Goal: Task Accomplishment & Management: Manage account settings

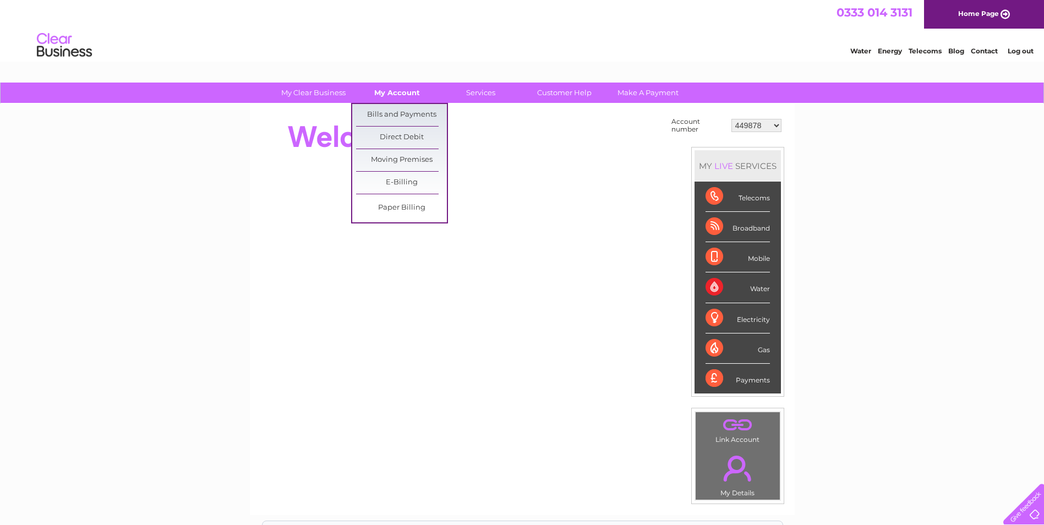
click at [405, 94] on link "My Account" at bounding box center [397, 93] width 91 height 20
click at [419, 113] on link "Bills and Payments" at bounding box center [401, 115] width 91 height 22
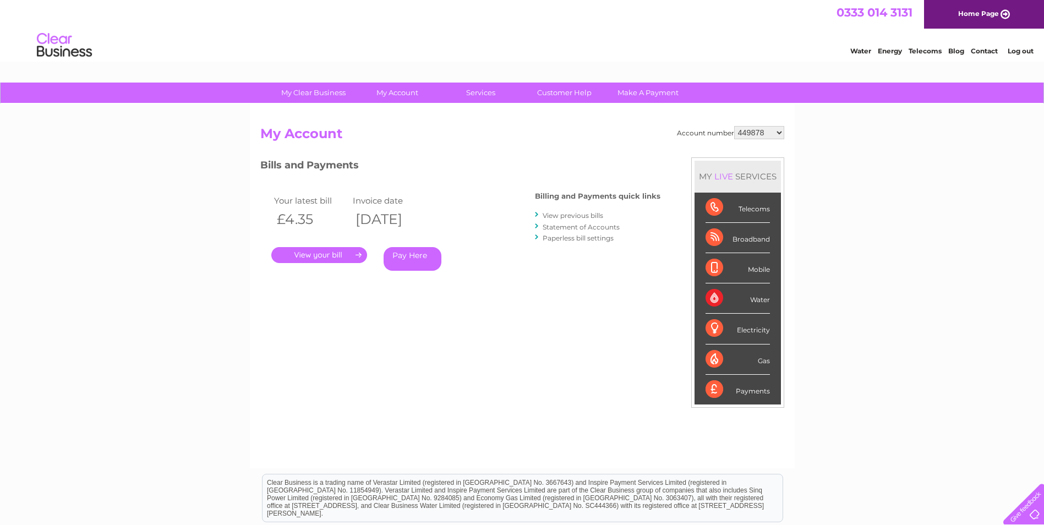
click at [777, 132] on select "449878 911729 929282 967788 30304859 30304862 30304864 30304866 30304869 303053…" at bounding box center [759, 132] width 50 height 13
select select "911729"
click at [734, 126] on select "449878 911729 929282 967788 30304859 30304862 30304864 30304866 30304869 303053…" at bounding box center [759, 132] width 50 height 13
click at [783, 132] on select "449878 911729 929282 967788 30304859 30304862 30304864 30304866 30304869 303053…" at bounding box center [759, 132] width 50 height 13
select select "929282"
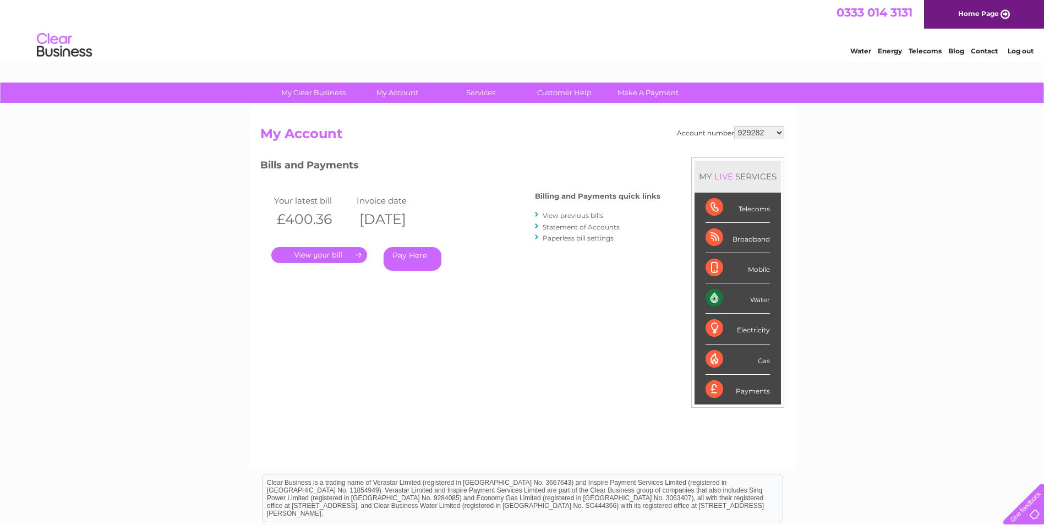
click at [734, 126] on select "449878 911729 929282 967788 30304859 30304862 30304864 30304866 30304869 303053…" at bounding box center [759, 132] width 50 height 13
click at [780, 134] on select "449878 911729 929282 967788 30304859 30304862 30304864 30304866 30304869 303053…" at bounding box center [759, 132] width 50 height 13
select select "967788"
click at [734, 126] on select "449878 911729 929282 967788 30304859 30304862 30304864 30304866 30304869 303053…" at bounding box center [759, 132] width 50 height 13
click at [782, 132] on select "449878 911729 929282 967788 30304859 30304862 30304864 30304866 30304869 303053…" at bounding box center [759, 132] width 50 height 13
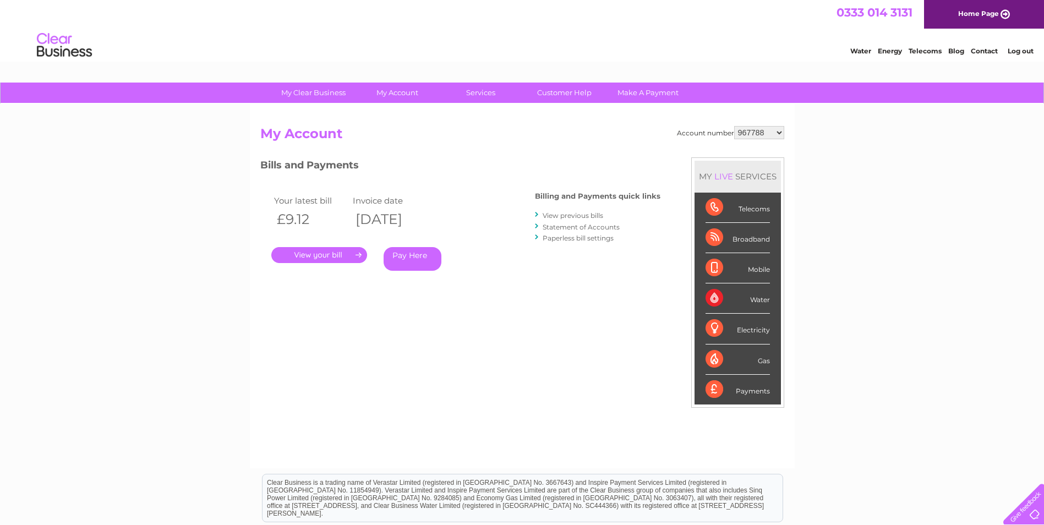
select select "30304859"
click at [734, 126] on select "449878 911729 929282 967788 30304859 30304862 30304864 30304866 30304869 303053…" at bounding box center [759, 132] width 50 height 13
click at [780, 129] on select "449878 911729 929282 967788 30304859 30304862 30304864 30304866 30304869 303053…" at bounding box center [759, 132] width 50 height 13
select select "30304862"
click at [734, 126] on select "449878 911729 929282 967788 30304859 30304862 30304864 30304866 30304869 303053…" at bounding box center [759, 132] width 50 height 13
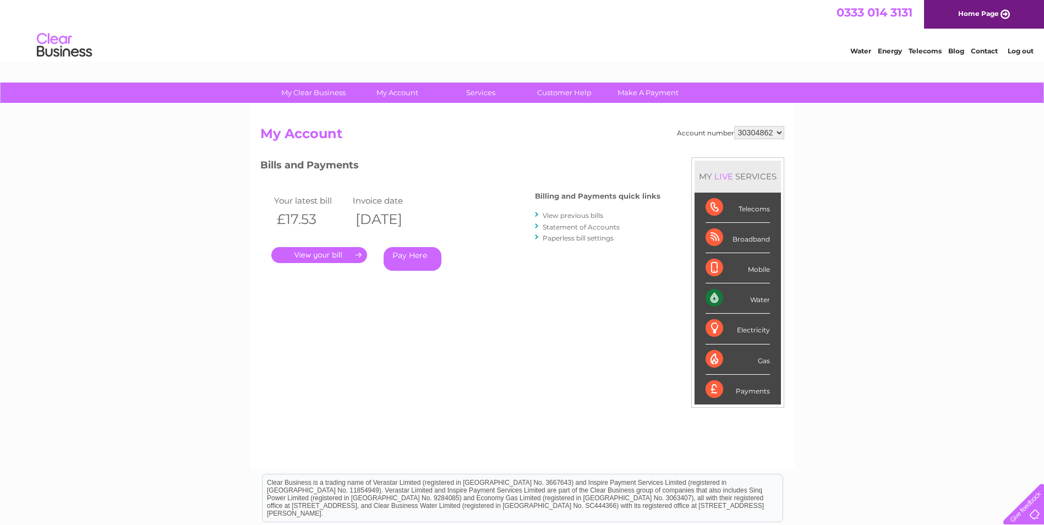
click at [780, 135] on select "449878 911729 929282 967788 30304859 30304862 30304864 30304866 30304869 303053…" at bounding box center [759, 132] width 50 height 13
select select "30304864"
click at [734, 126] on select "449878 911729 929282 967788 30304859 30304862 30304864 30304866 30304869 303053…" at bounding box center [759, 132] width 50 height 13
click at [328, 253] on link "." at bounding box center [319, 255] width 96 height 16
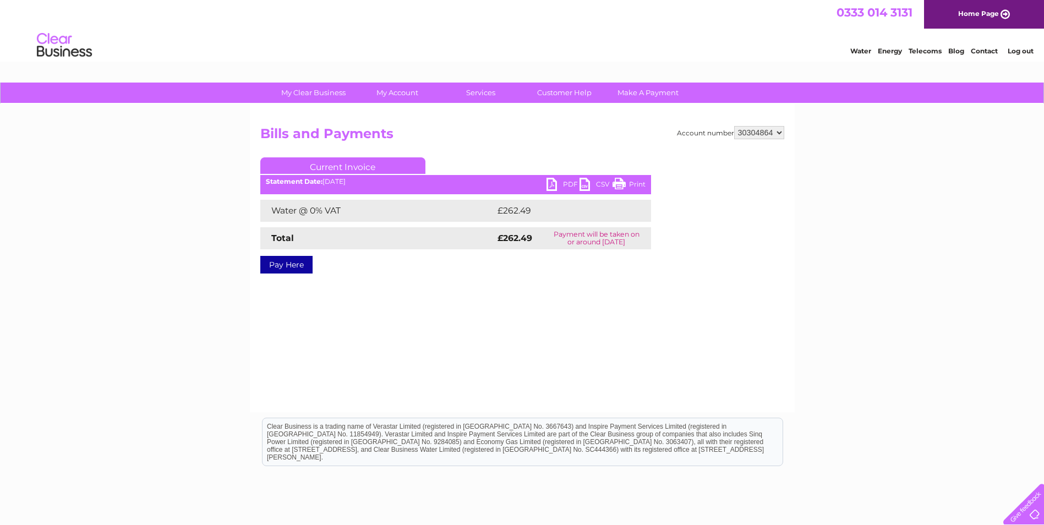
click at [564, 181] on link "PDF" at bounding box center [563, 186] width 33 height 16
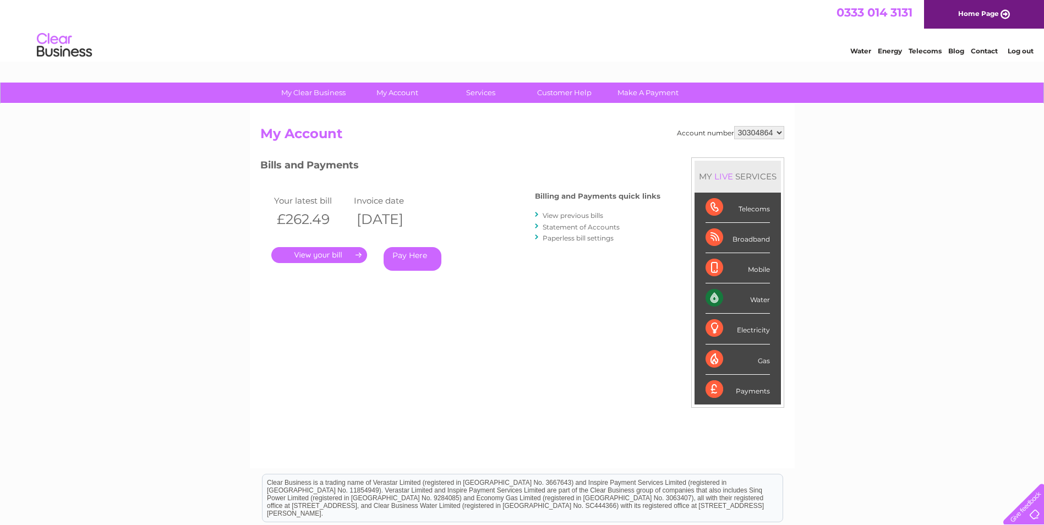
click at [779, 133] on select "449878 911729 929282 967788 30304859 30304862 30304864 30304866 30304869 303053…" at bounding box center [759, 132] width 50 height 13
select select "30304866"
click at [734, 126] on select "449878 911729 929282 967788 30304859 30304862 30304864 30304866 30304869 303053…" at bounding box center [759, 132] width 50 height 13
click at [331, 254] on link "." at bounding box center [319, 255] width 96 height 16
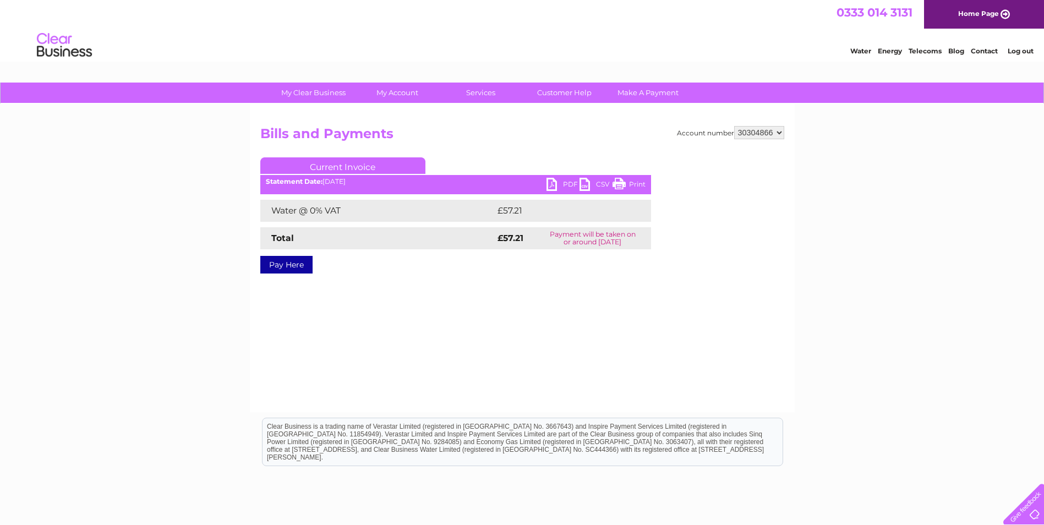
click at [567, 181] on link "PDF" at bounding box center [563, 186] width 33 height 16
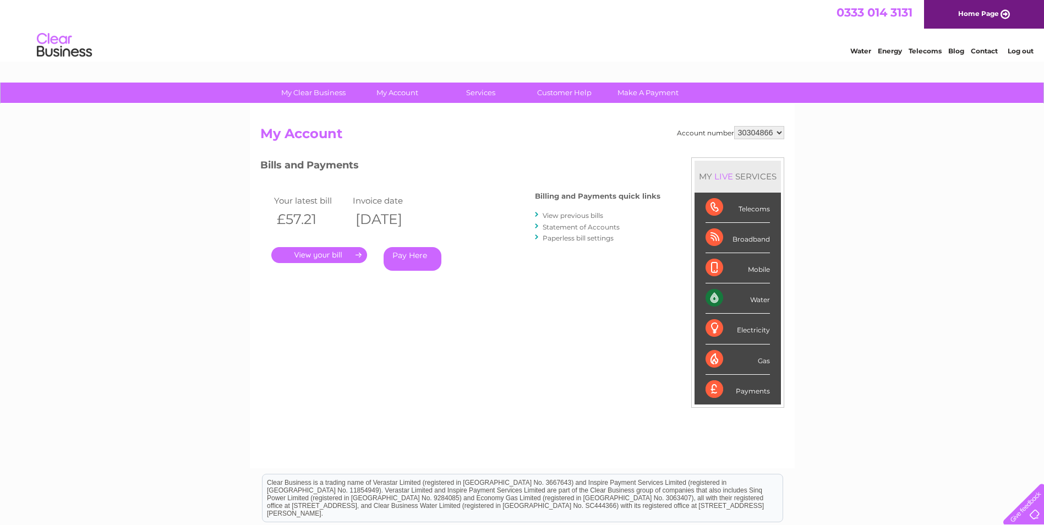
click at [784, 134] on select "449878 911729 929282 967788 30304859 30304862 30304864 30304866 30304869 303053…" at bounding box center [759, 132] width 50 height 13
select select "30304869"
click at [734, 126] on select "449878 911729 929282 967788 30304859 30304862 30304864 30304866 30304869 303053…" at bounding box center [759, 132] width 50 height 13
click at [779, 133] on select "449878 911729 929282 967788 30304859 30304862 30304864 30304866 30304869 303053…" at bounding box center [759, 132] width 50 height 13
select select "30305387"
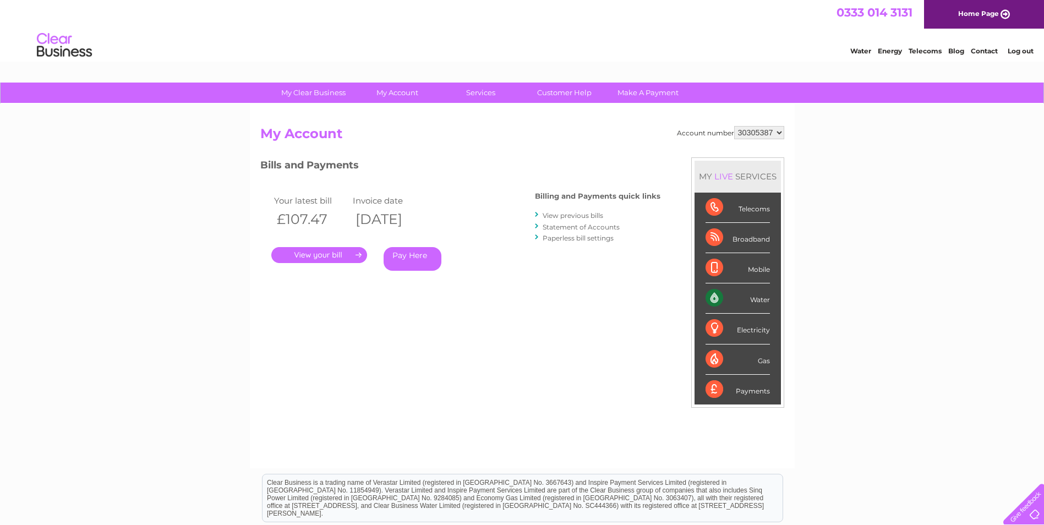
click at [734, 126] on select "449878 911729 929282 967788 30304859 30304862 30304864 30304866 30304869 303053…" at bounding box center [759, 132] width 50 height 13
click at [779, 132] on select "449878 911729 929282 967788 30304859 30304862 30304864 30304866 30304869 303053…" at bounding box center [759, 132] width 50 height 13
select select "30312149"
click at [734, 126] on select "449878 911729 929282 967788 30304859 30304862 30304864 30304866 30304869 303053…" at bounding box center [759, 132] width 50 height 13
click at [316, 253] on link "." at bounding box center [319, 255] width 96 height 16
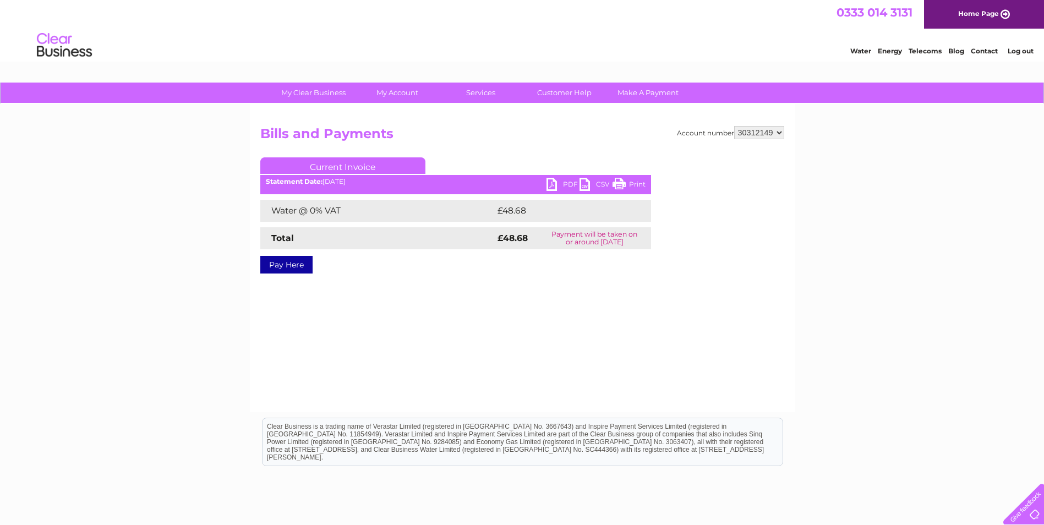
click at [559, 183] on link "PDF" at bounding box center [563, 186] width 33 height 16
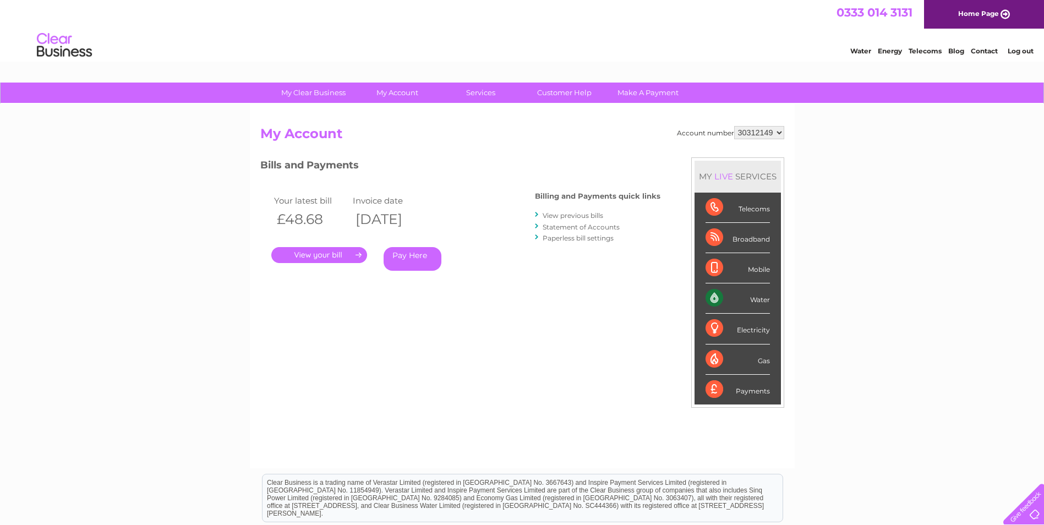
click at [780, 133] on select "449878 911729 929282 967788 30304859 30304862 30304864 30304866 30304869 303053…" at bounding box center [759, 132] width 50 height 13
select select "30312517"
click at [734, 126] on select "449878 911729 929282 967788 30304859 30304862 30304864 30304866 30304869 303053…" at bounding box center [759, 132] width 50 height 13
click at [327, 255] on link "." at bounding box center [319, 255] width 96 height 16
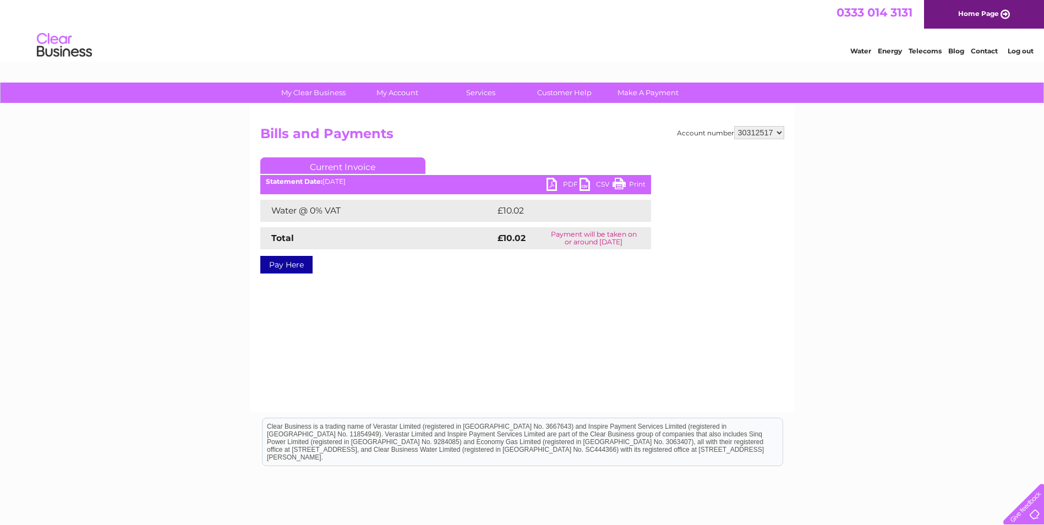
click at [567, 182] on link "PDF" at bounding box center [563, 186] width 33 height 16
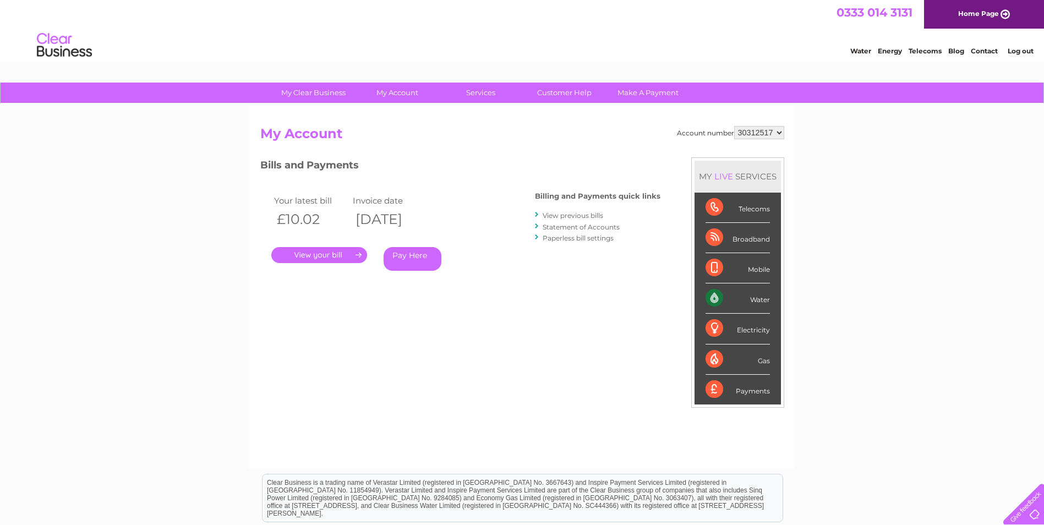
click at [782, 132] on select "449878 911729 929282 967788 30304859 30304862 30304864 30304866 30304869 303053…" at bounding box center [759, 132] width 50 height 13
select select "30312518"
click at [734, 126] on select "449878 911729 929282 967788 30304859 30304862 30304864 30304866 30304869 303053…" at bounding box center [759, 132] width 50 height 13
click at [323, 256] on link "." at bounding box center [319, 255] width 96 height 16
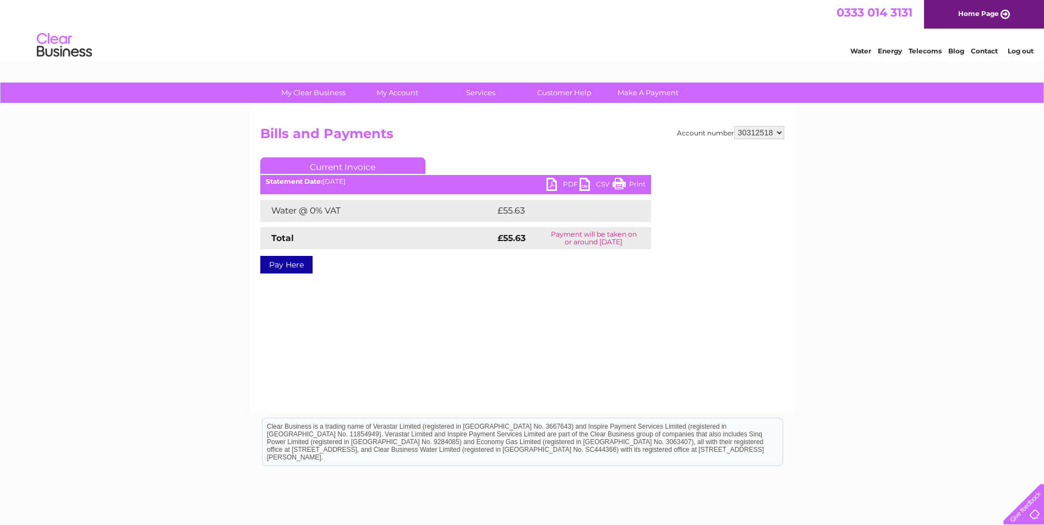
click at [564, 181] on link "PDF" at bounding box center [563, 186] width 33 height 16
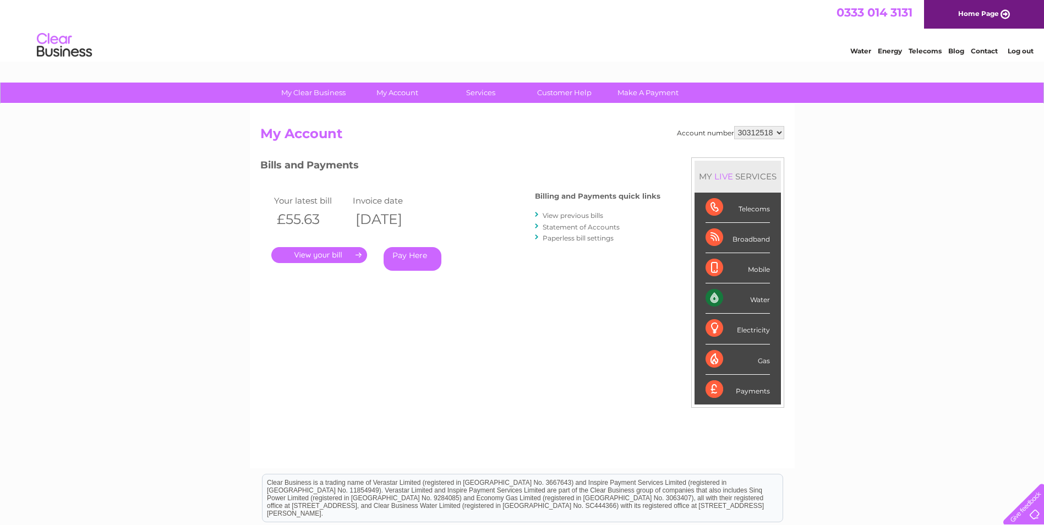
click at [778, 130] on select "449878 911729 929282 967788 30304859 30304862 30304864 30304866 30304869 303053…" at bounding box center [759, 132] width 50 height 13
select select "30312551"
click at [734, 126] on select "449878 911729 929282 967788 30304859 30304862 30304864 30304866 30304869 303053…" at bounding box center [759, 132] width 50 height 13
click at [780, 132] on select "449878 911729 929282 967788 30304859 30304862 30304864 30304866 30304869 303053…" at bounding box center [759, 132] width 50 height 13
select select "30315548"
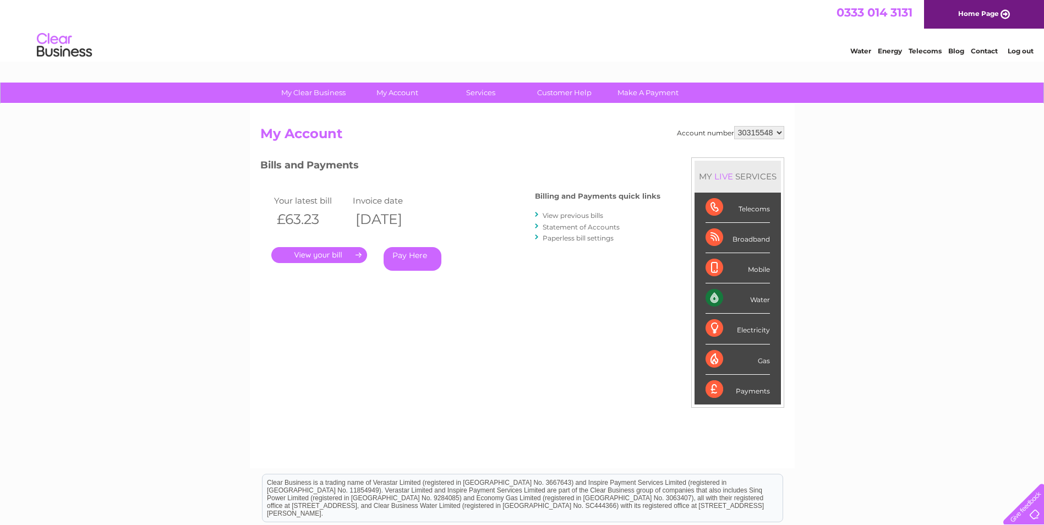
click at [734, 126] on select "449878 911729 929282 967788 30304859 30304862 30304864 30304866 30304869 303053…" at bounding box center [759, 132] width 50 height 13
click at [321, 254] on link "." at bounding box center [319, 255] width 96 height 16
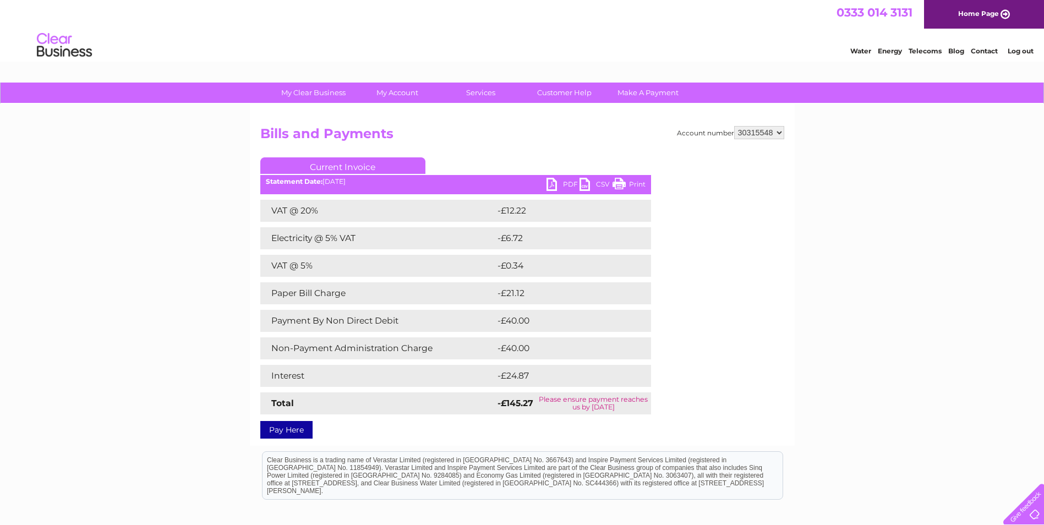
click at [555, 183] on link "PDF" at bounding box center [563, 186] width 33 height 16
